Goal: Task Accomplishment & Management: Manage account settings

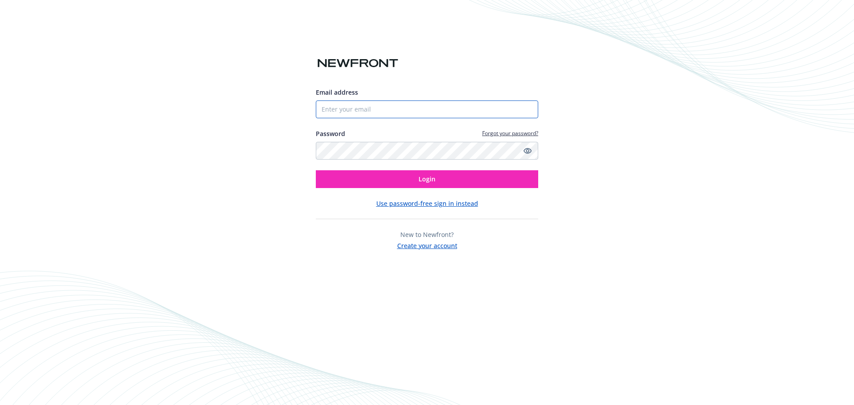
type input "[PERSON_NAME][EMAIL_ADDRESS][PERSON_NAME][DOMAIN_NAME]"
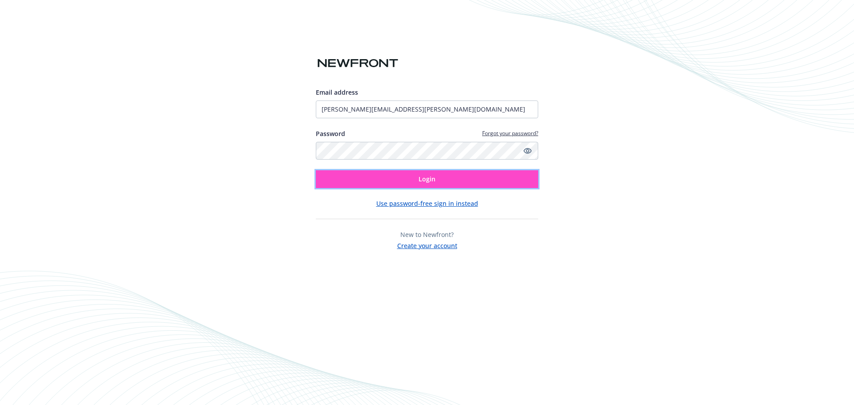
click at [439, 179] on button "Login" at bounding box center [427, 179] width 222 height 18
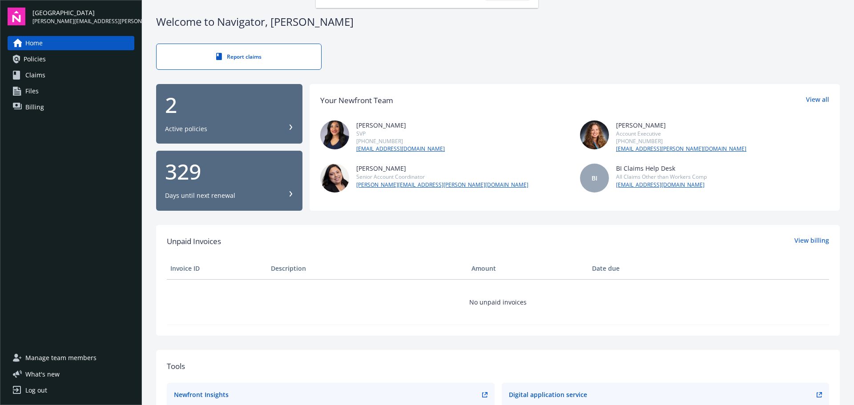
click at [235, 113] on div "2" at bounding box center [229, 104] width 128 height 21
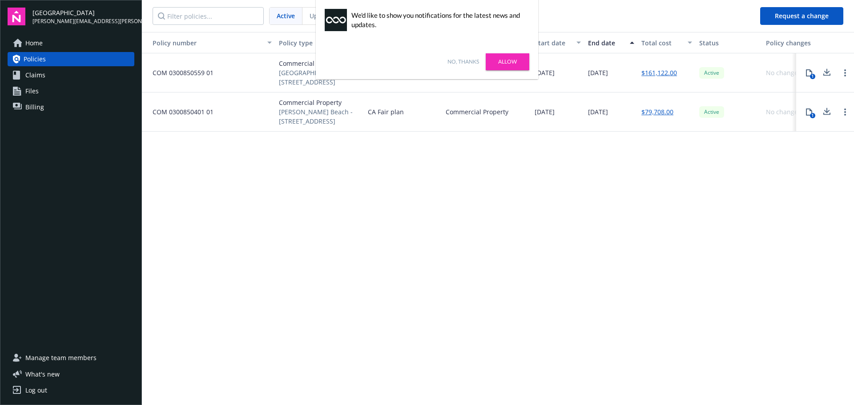
click at [467, 57] on div "No, thanks Allow" at bounding box center [427, 61] width 222 height 35
click at [514, 67] on link "Allow" at bounding box center [508, 61] width 44 height 17
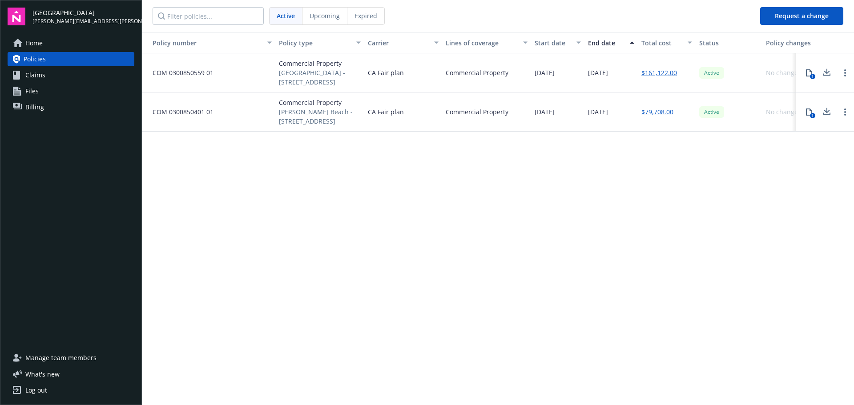
click at [746, 204] on div "Policy number Policy type Carrier Lines of coverage Start date End date Total c…" at bounding box center [498, 218] width 712 height 372
click at [80, 357] on span "Manage team members" at bounding box center [60, 358] width 71 height 14
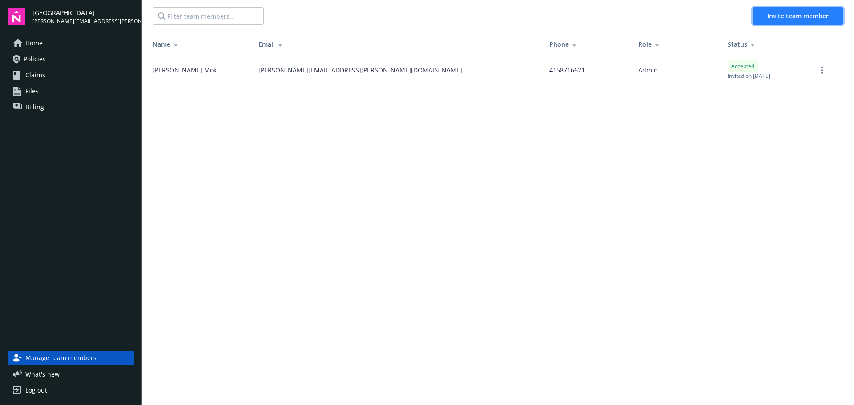
click at [808, 16] on span "Invite team member" at bounding box center [797, 16] width 61 height 8
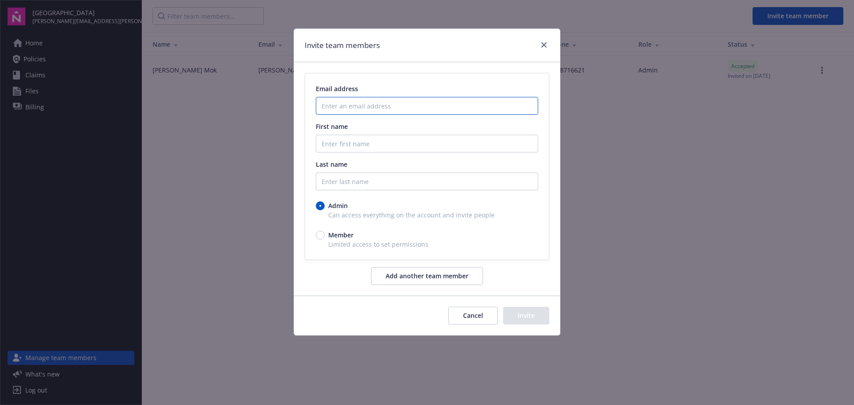
click at [459, 106] on input "Enter an email address" at bounding box center [427, 106] width 222 height 18
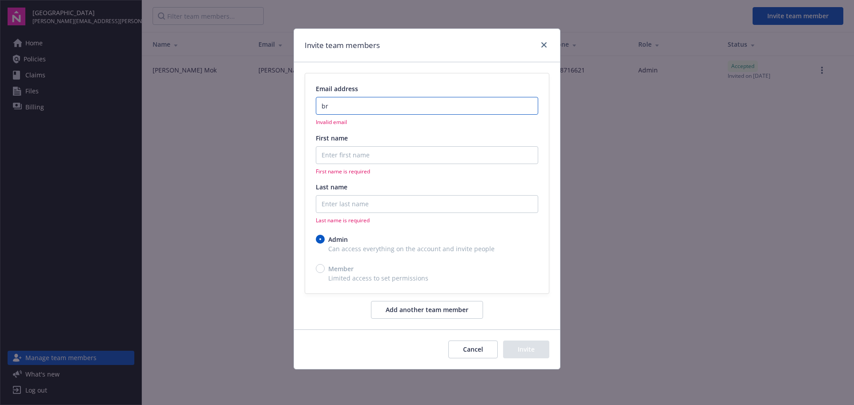
type input "b"
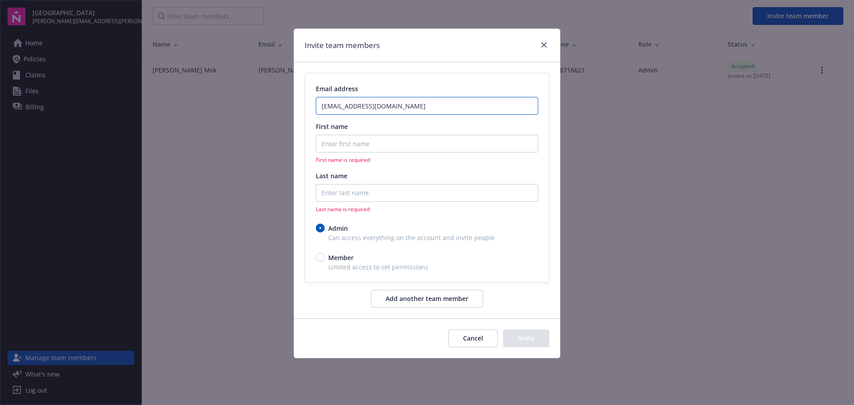
type input "personnel@sfzc.org"
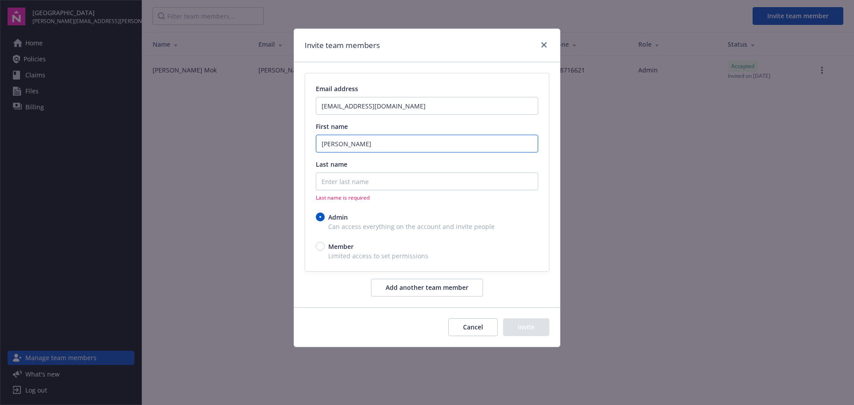
type input "Bryan"
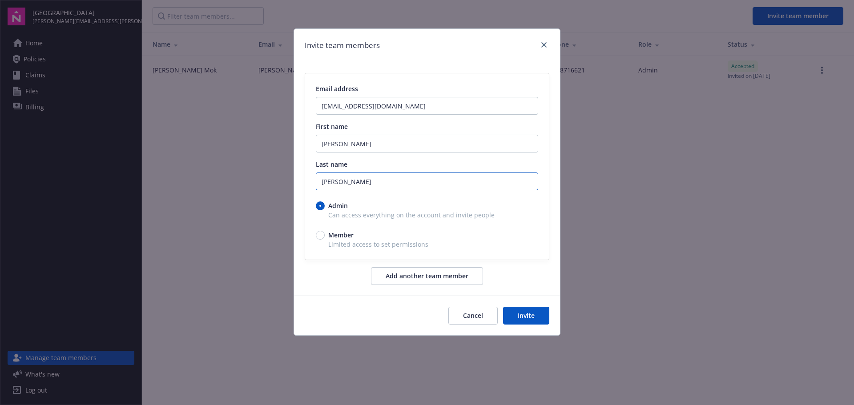
type input "Clark"
click at [531, 321] on button "Invite" at bounding box center [526, 316] width 46 height 18
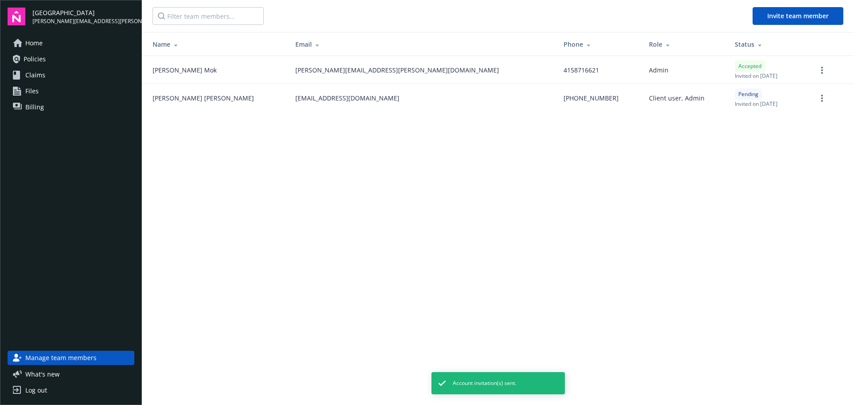
click at [193, 100] on span "Lance Hendren" at bounding box center [203, 97] width 101 height 9
click at [820, 105] on td at bounding box center [831, 98] width 44 height 28
click at [822, 96] on icon "more" at bounding box center [822, 98] width 2 height 7
click at [666, 179] on main "Invite team member Name Email Phone Role Status Jenny Mok jenny.mok@sfzc.org 41…" at bounding box center [498, 202] width 712 height 405
